Goal: Find specific page/section: Find specific page/section

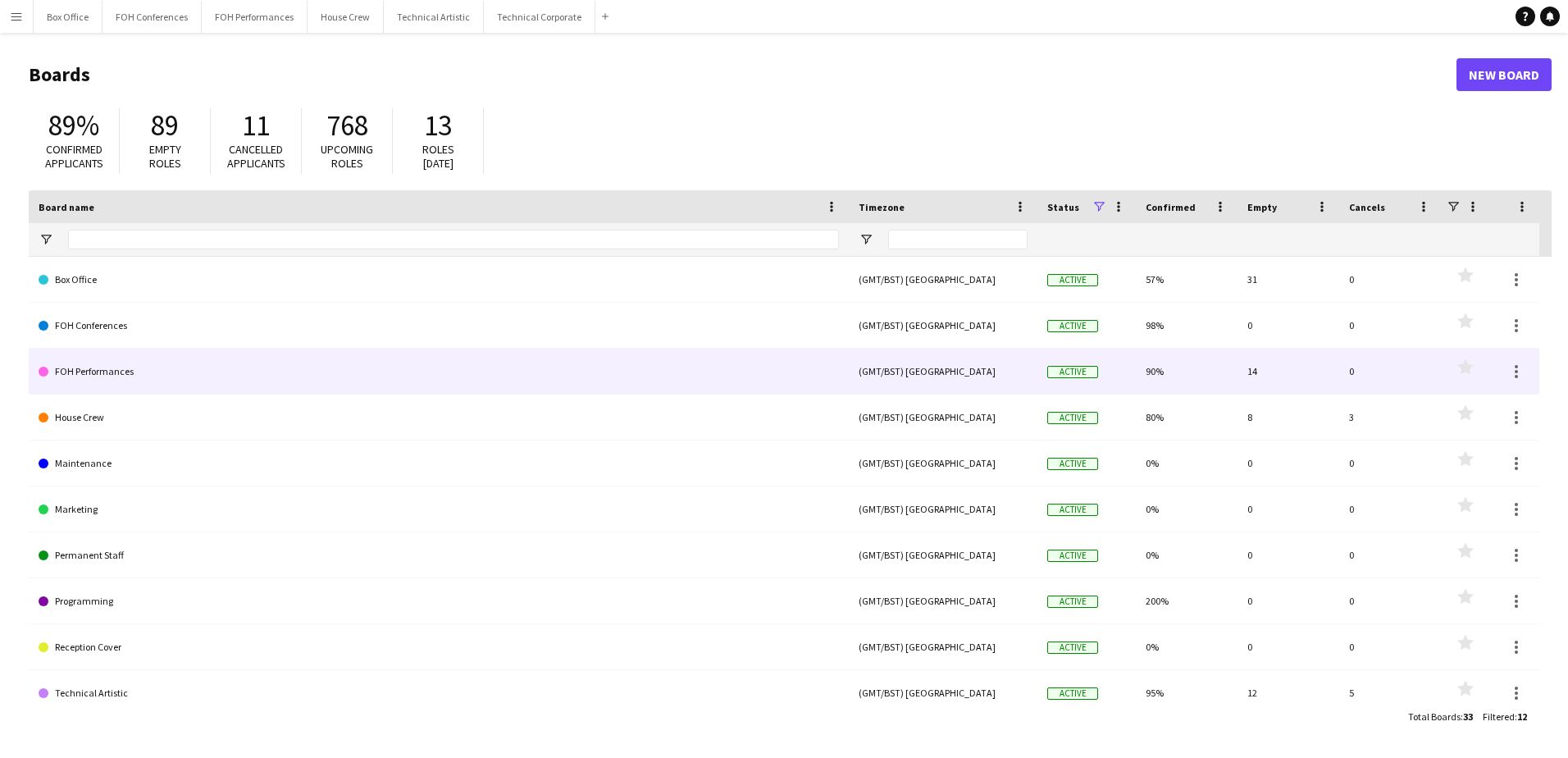
click at [103, 379] on link "FOH Performances" at bounding box center [438, 371] width 800 height 46
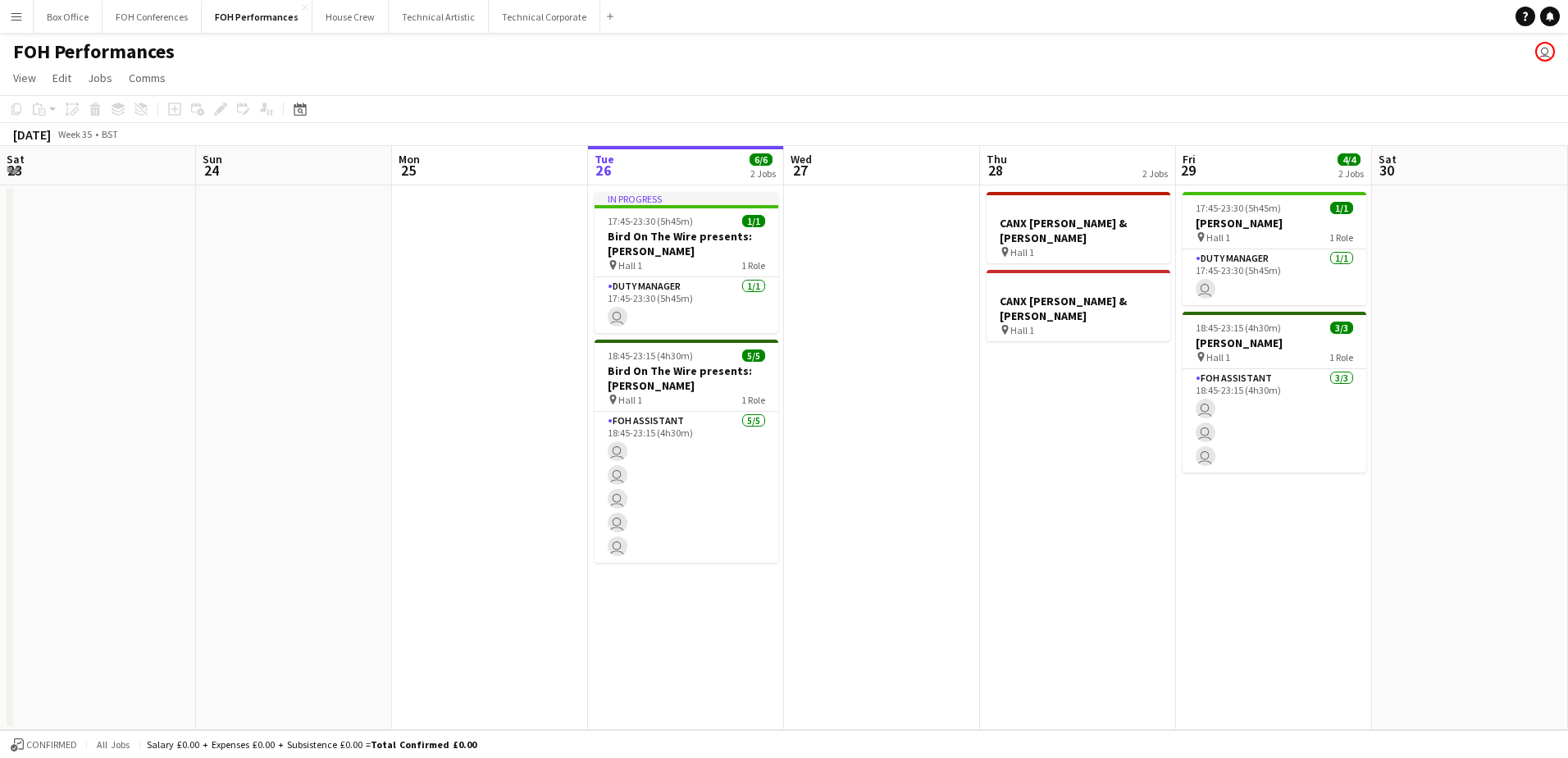
scroll to position [0, 392]
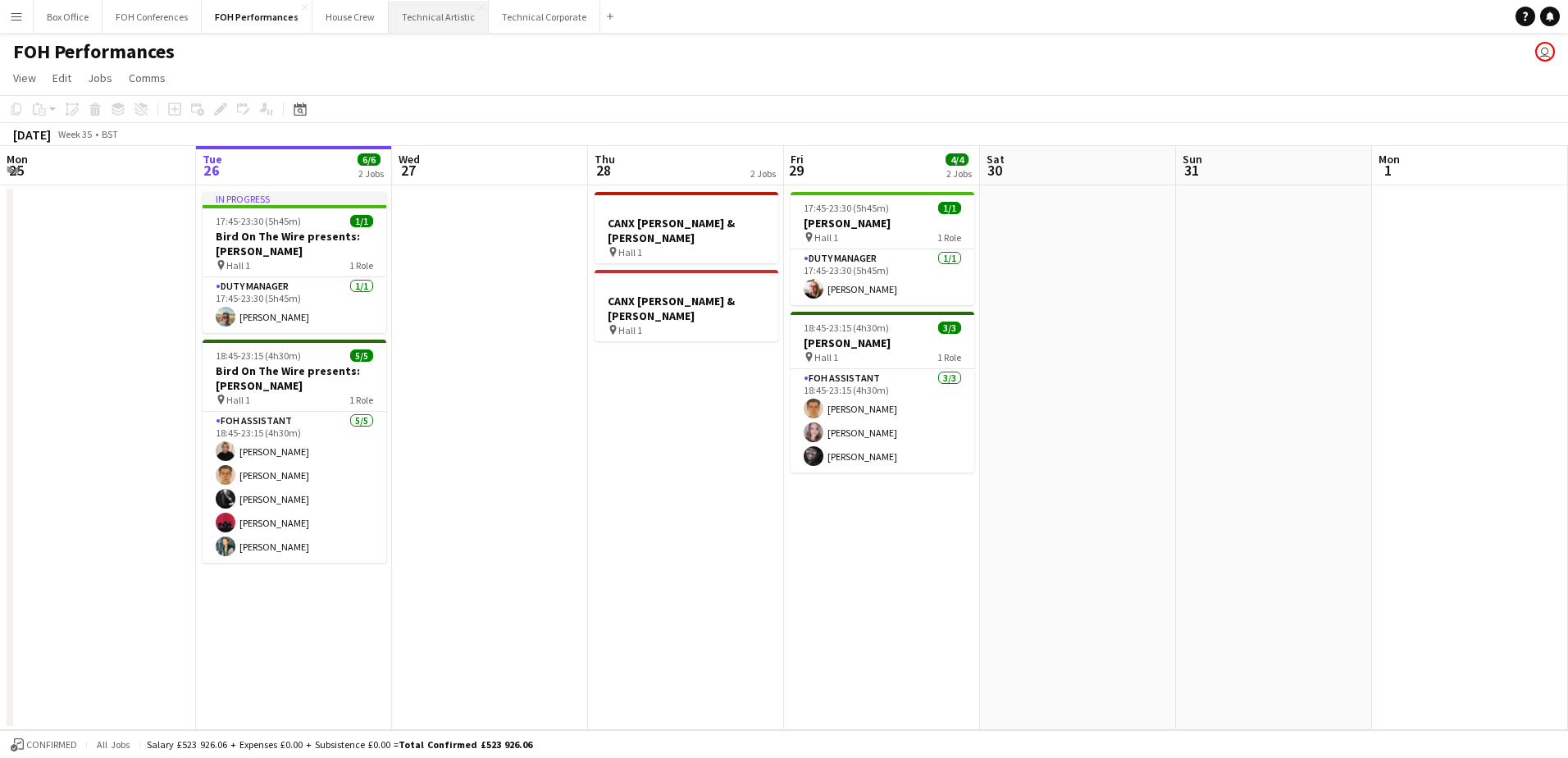
click at [429, 15] on button "Technical Artistic Close" at bounding box center [438, 16] width 100 height 32
